Goal: Transaction & Acquisition: Download file/media

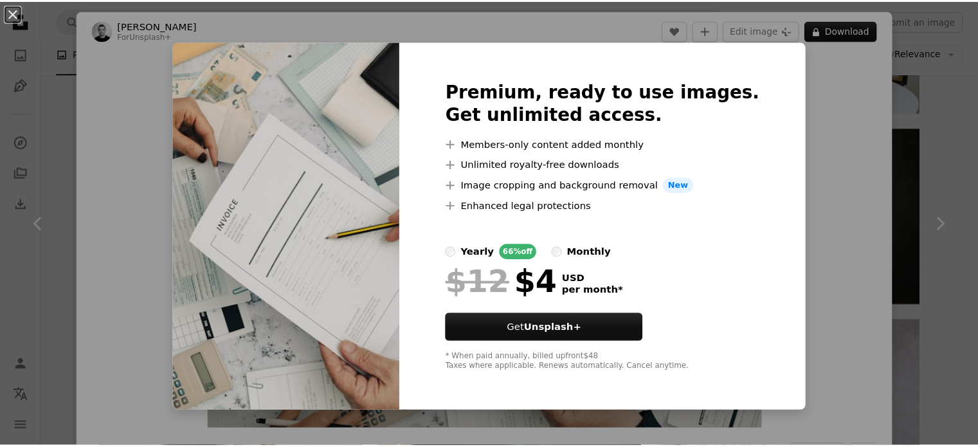
scroll to position [80, 0]
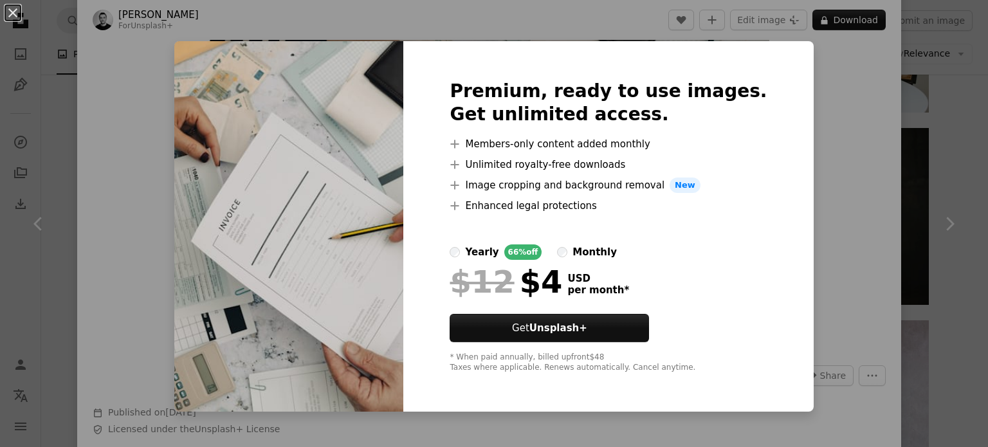
click at [839, 143] on div "An X shape Premium, ready to use images. Get unlimited access. A plus sign Memb…" at bounding box center [494, 223] width 988 height 447
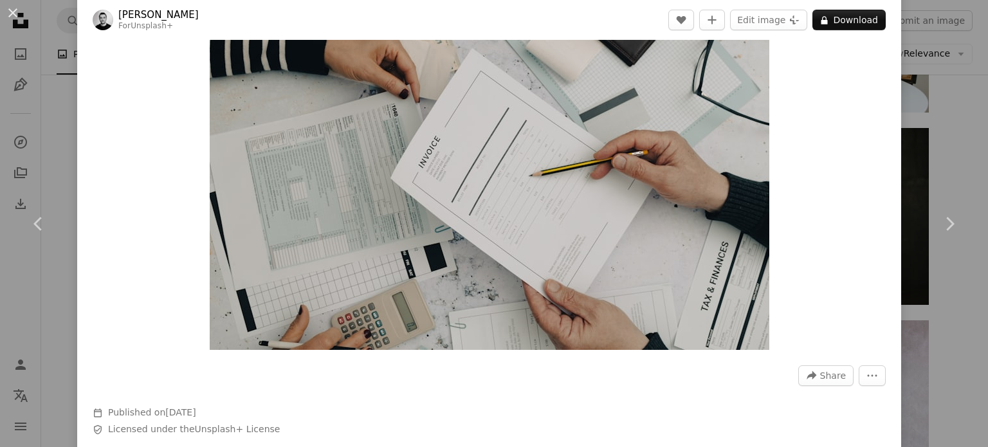
drag, startPoint x: 6, startPoint y: 12, endPoint x: 291, endPoint y: 112, distance: 301.2
click at [6, 12] on button "An X shape" at bounding box center [12, 12] width 15 height 15
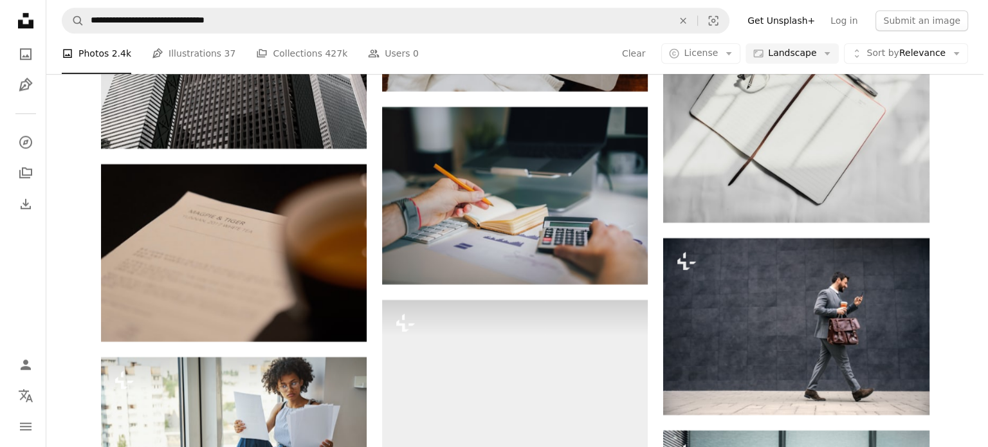
scroll to position [11076, 0]
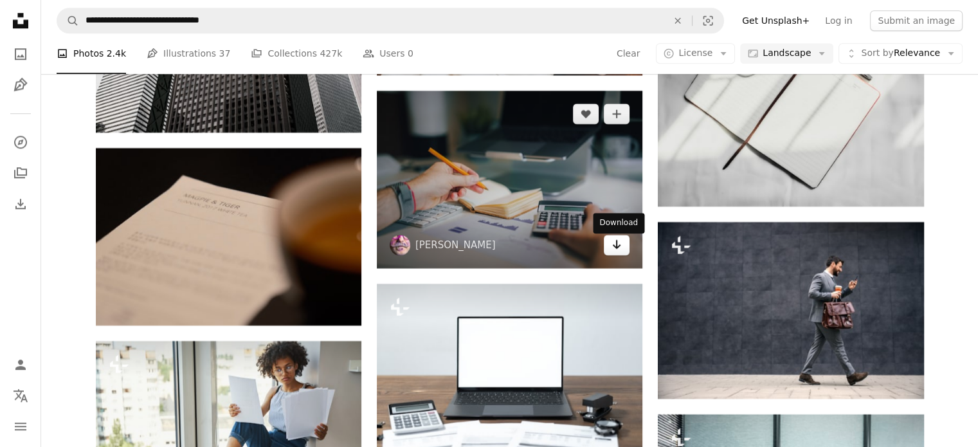
click at [623, 253] on link "Arrow pointing down" at bounding box center [617, 245] width 26 height 21
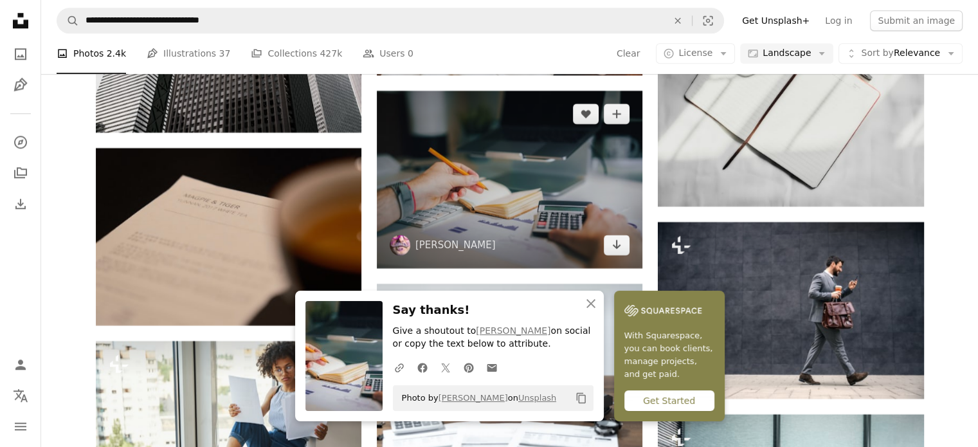
click at [500, 186] on img at bounding box center [510, 180] width 266 height 178
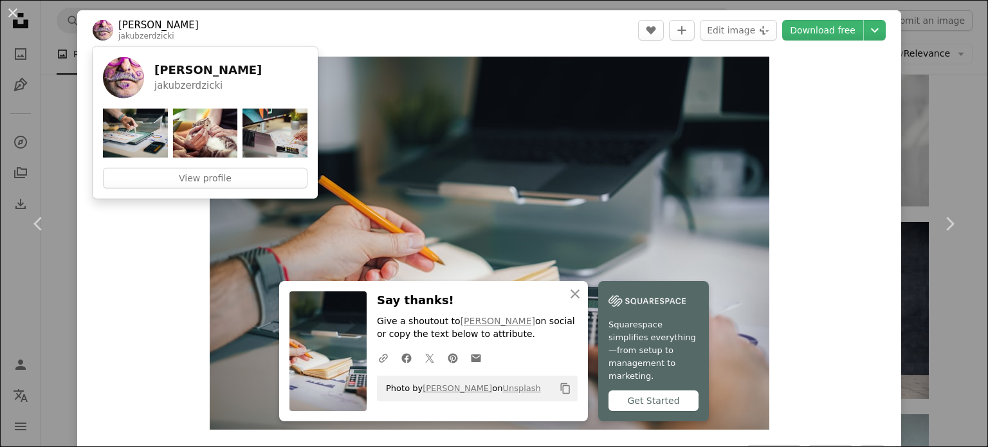
drag, startPoint x: 158, startPoint y: 87, endPoint x: 159, endPoint y: 66, distance: 21.3
click at [160, 66] on h5 "[PERSON_NAME]" at bounding box center [207, 69] width 107 height 15
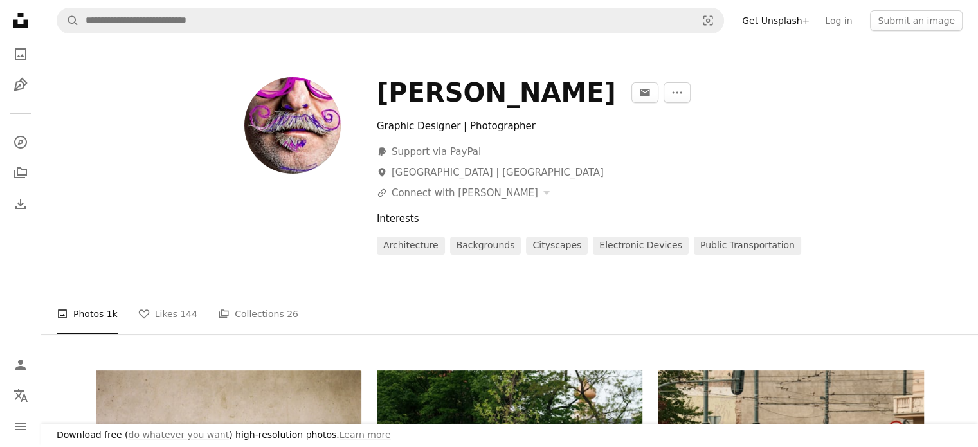
drag, startPoint x: 381, startPoint y: 92, endPoint x: 563, endPoint y: 95, distance: 182.7
click at [563, 95] on div "[PERSON_NAME]" at bounding box center [496, 92] width 239 height 31
copy div "[PERSON_NAME]"
click at [18, 18] on icon "Unsplash logo Unsplash Home" at bounding box center [21, 21] width 26 height 26
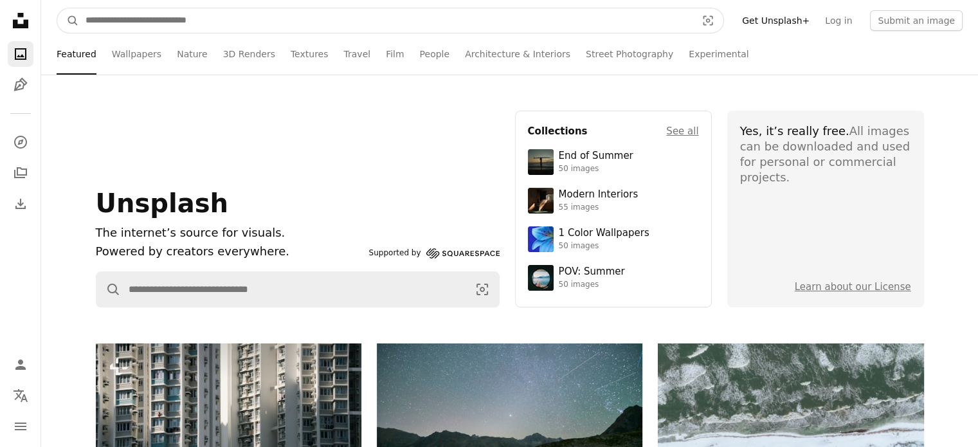
click at [644, 24] on input "Find visuals sitewide" at bounding box center [386, 20] width 614 height 24
type input "**********"
click at [57, 8] on button "A magnifying glass" at bounding box center [68, 20] width 22 height 24
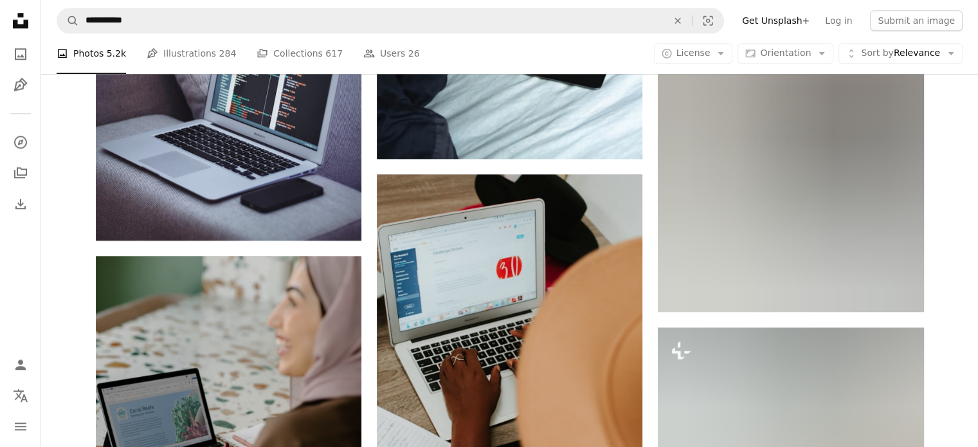
scroll to position [1201, 0]
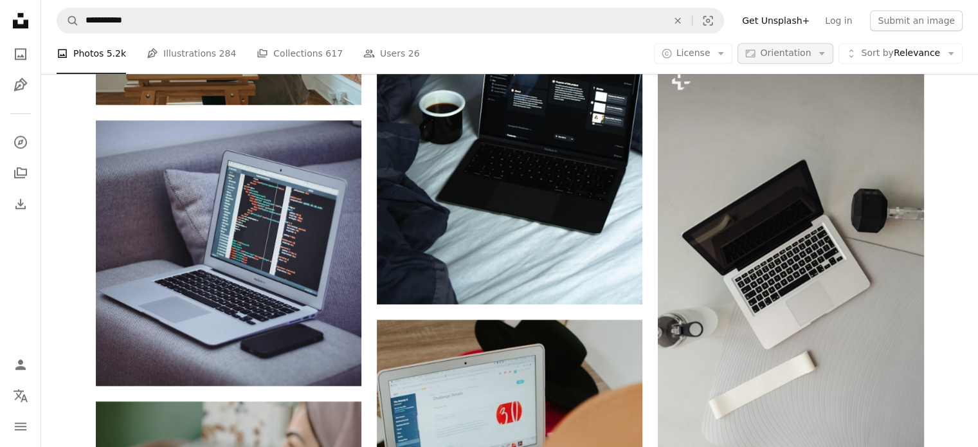
click at [790, 56] on span "Orientation" at bounding box center [785, 53] width 51 height 10
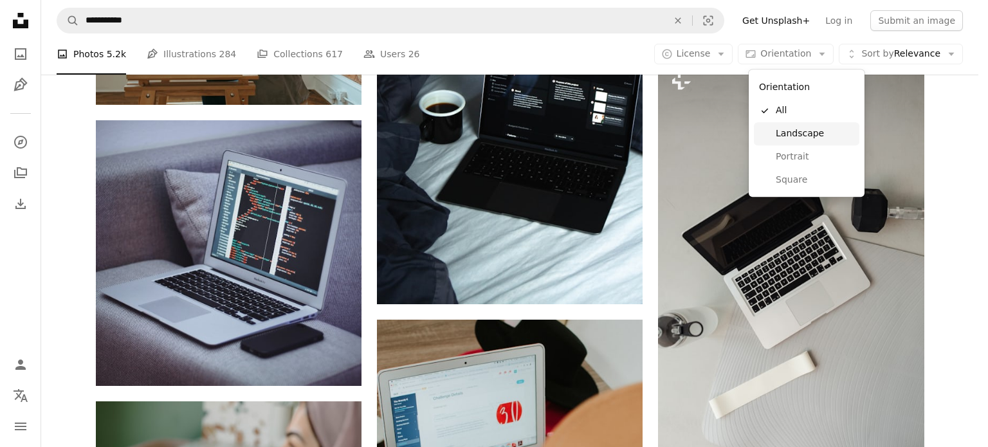
click at [792, 133] on span "Landscape" at bounding box center [815, 133] width 78 height 13
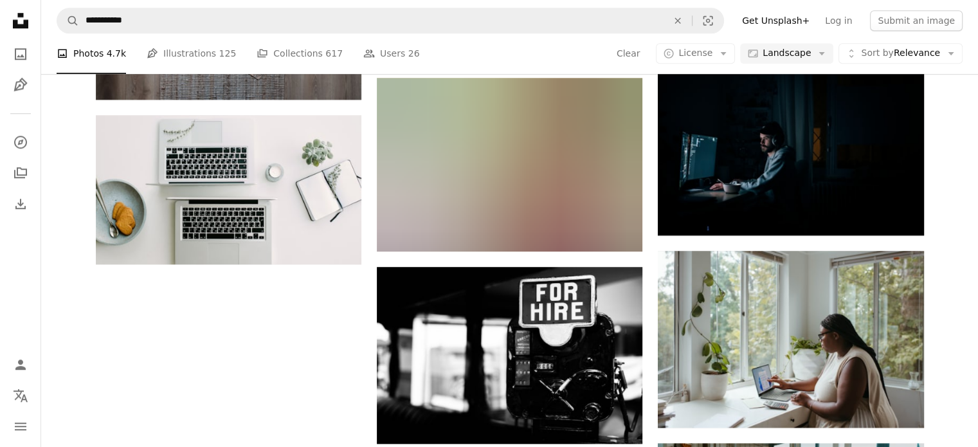
scroll to position [2176, 0]
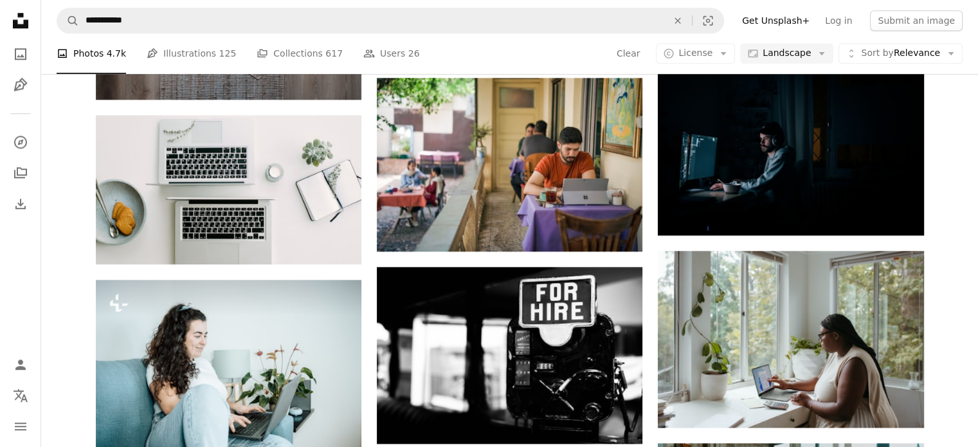
scroll to position [21180, 0]
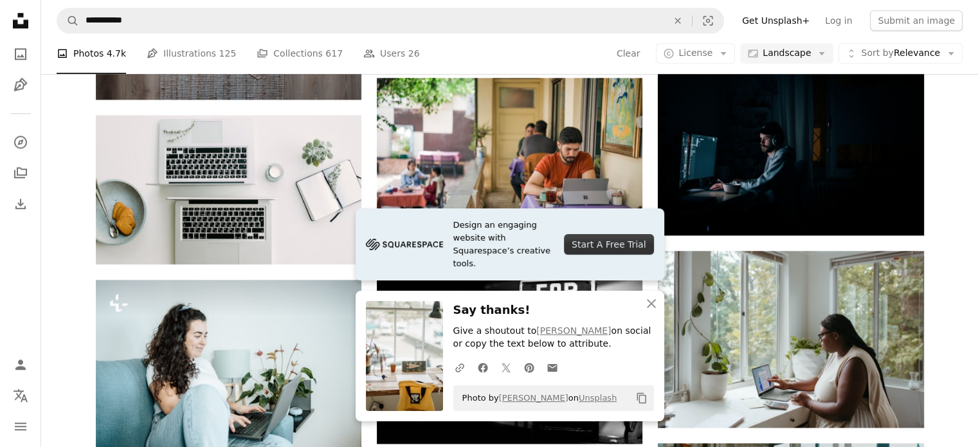
click at [643, 399] on icon "Copy content" at bounding box center [642, 398] width 12 height 12
